Goal: Navigation & Orientation: Find specific page/section

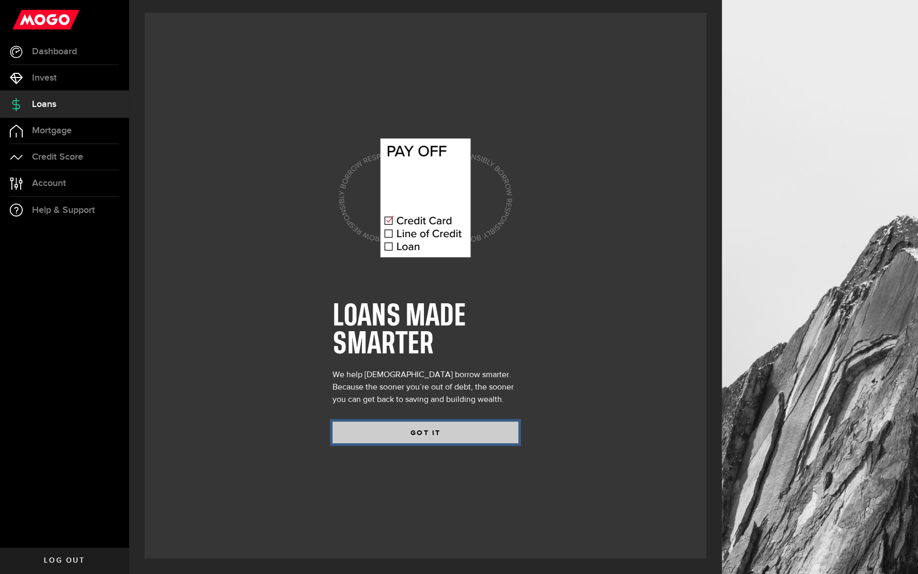
click at [416, 434] on button "GOT IT" at bounding box center [426, 432] width 186 height 22
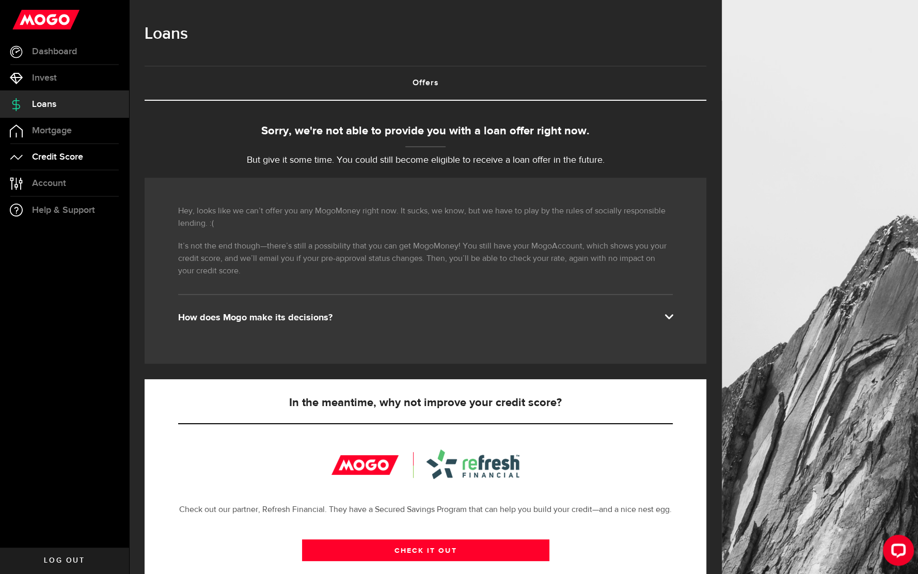
click at [61, 161] on span "Credit Score" at bounding box center [57, 156] width 51 height 9
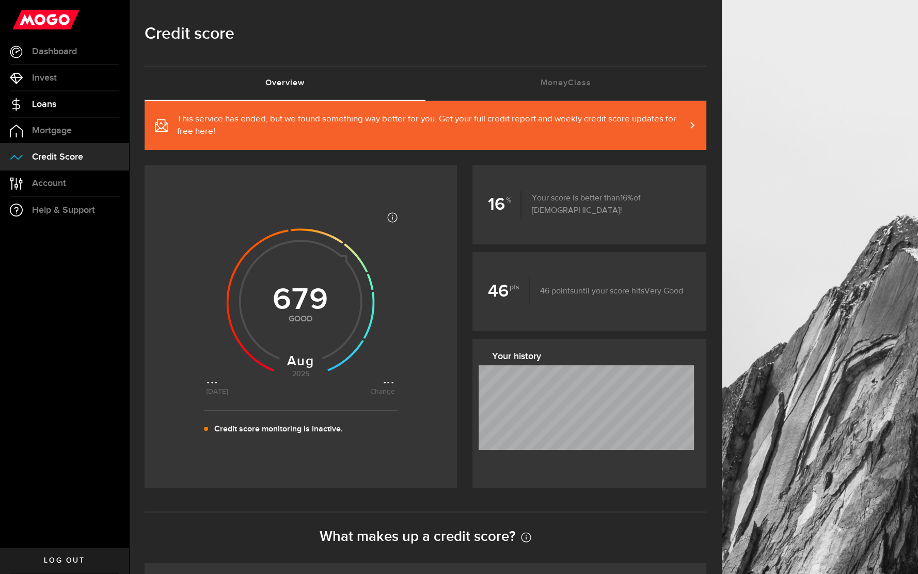
click at [55, 102] on span "Loans" at bounding box center [44, 104] width 24 height 9
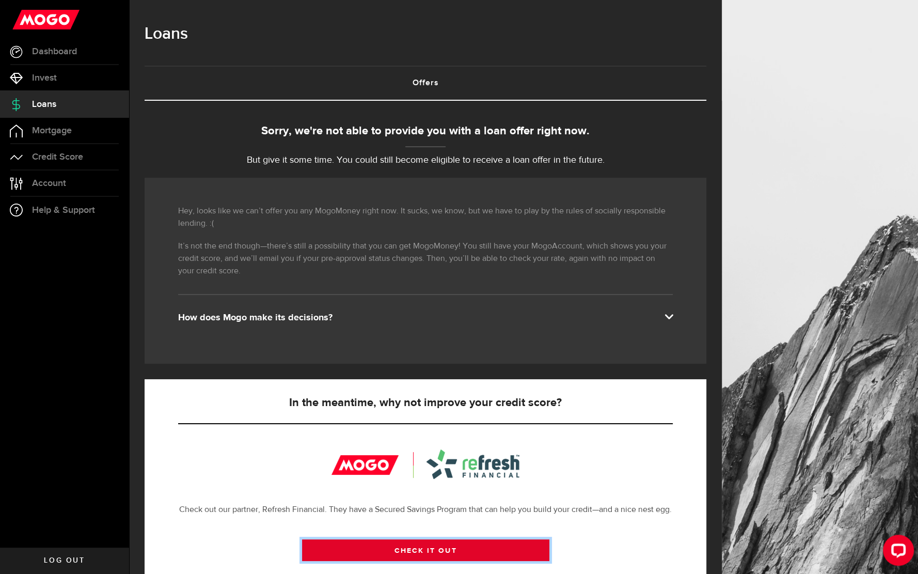
click at [442, 549] on link "CHECK IT OUT" at bounding box center [425, 550] width 247 height 22
click at [671, 314] on span at bounding box center [669, 315] width 8 height 8
click at [45, 56] on span "Dashboard" at bounding box center [54, 51] width 45 height 9
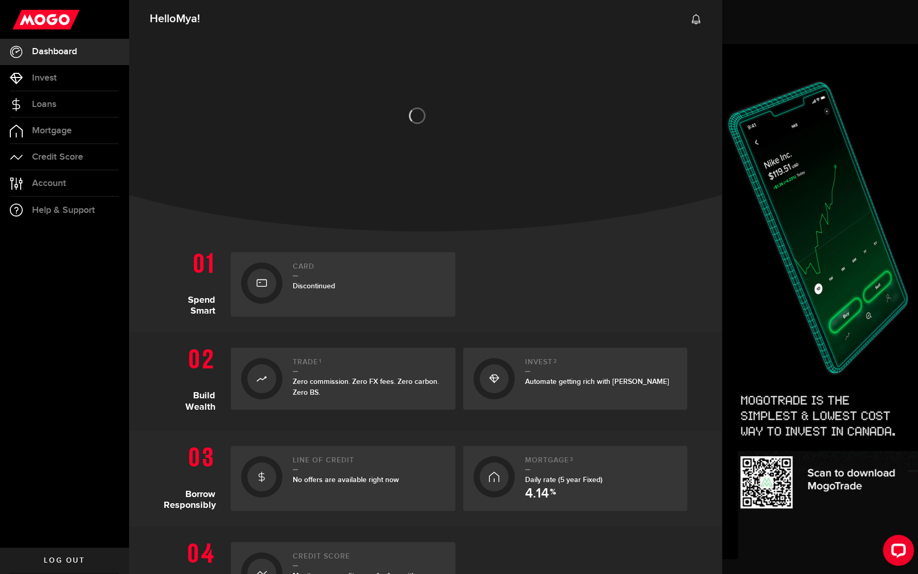
click at [323, 297] on div "Card Discontinued" at bounding box center [369, 284] width 152 height 44
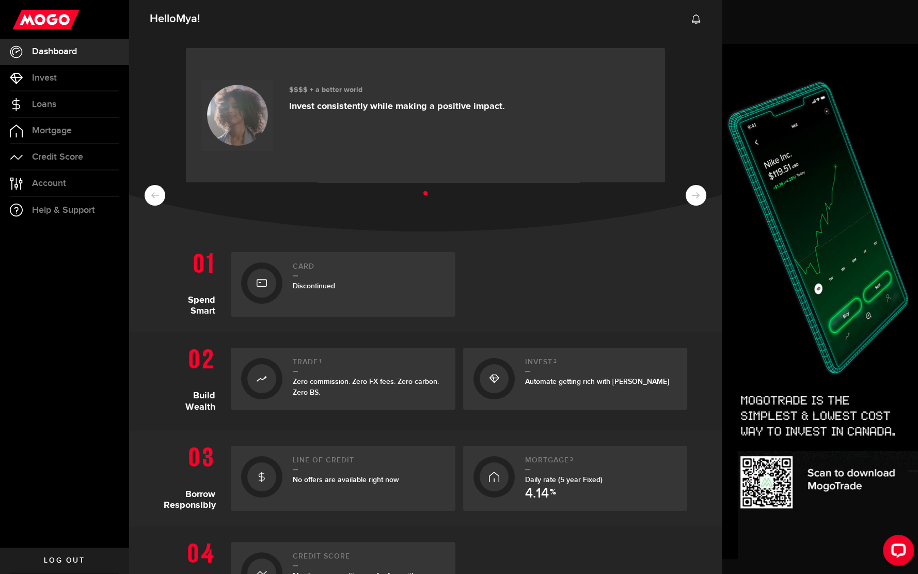
click at [292, 292] on link "Card Discontinued" at bounding box center [343, 284] width 225 height 65
click at [65, 188] on span "Account" at bounding box center [49, 183] width 34 height 9
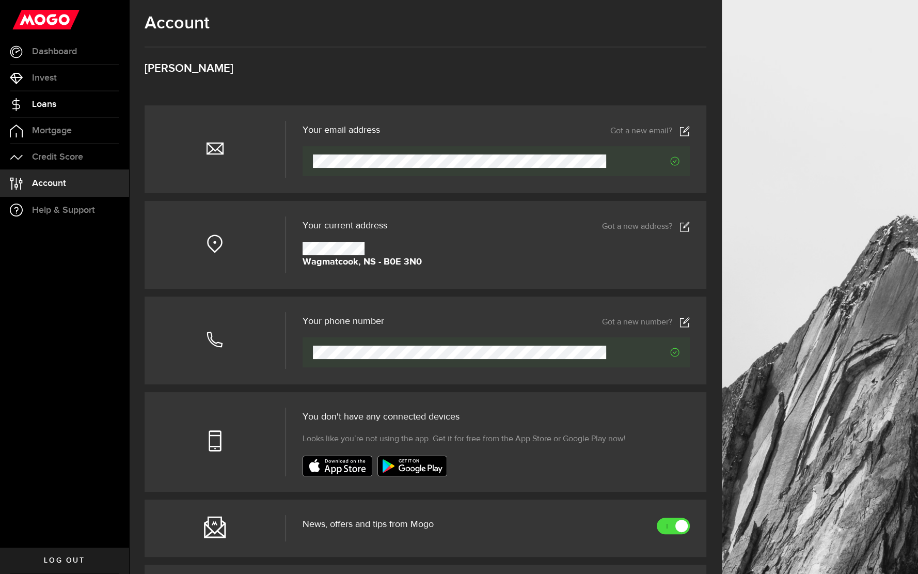
click at [76, 104] on link "Loans" at bounding box center [64, 104] width 129 height 26
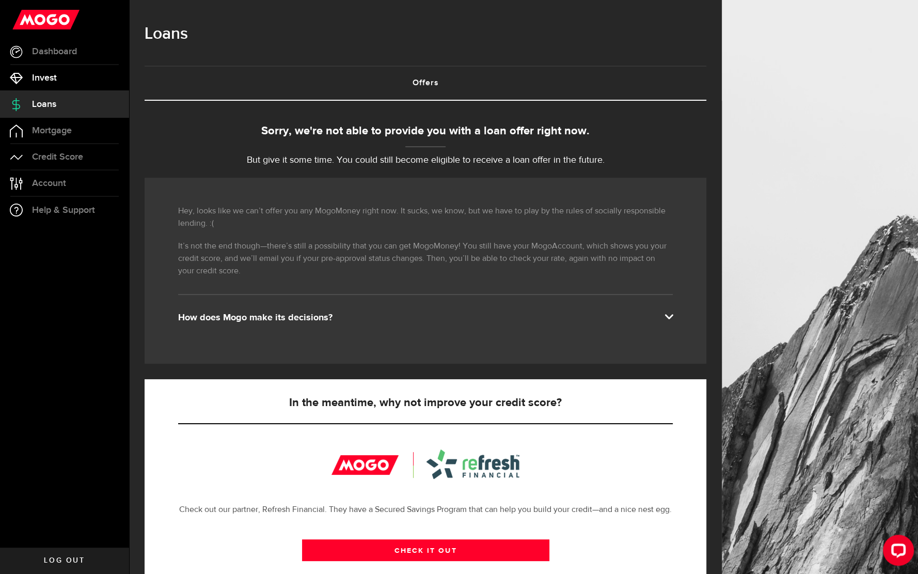
click at [74, 84] on link "Invest" at bounding box center [64, 78] width 129 height 26
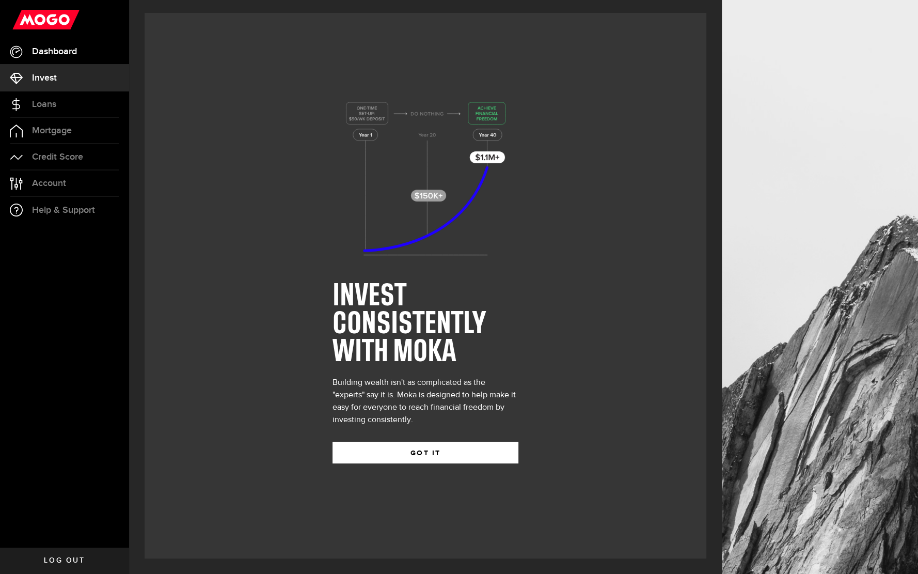
click at [73, 60] on link "Dashboard" at bounding box center [64, 52] width 129 height 26
